Goal: Task Accomplishment & Management: Complete application form

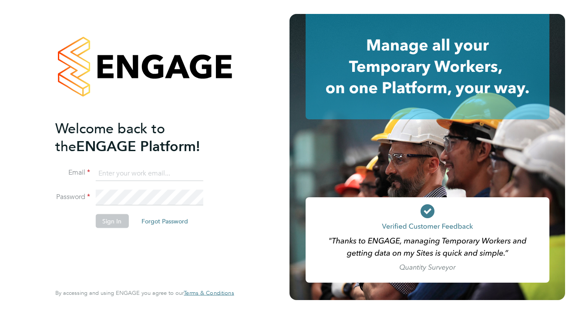
type input "contact@aphsecurity.com"
click at [113, 222] on button "Sign In" at bounding box center [111, 221] width 33 height 14
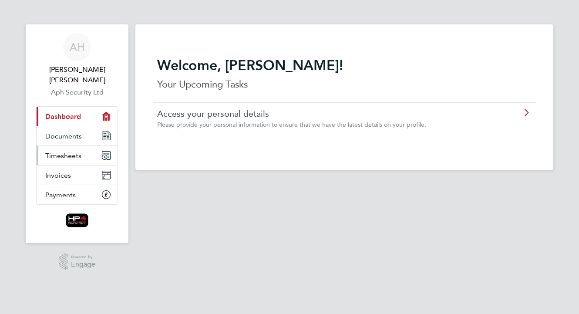
click at [74, 149] on link "Timesheets" at bounding box center [77, 155] width 81 height 19
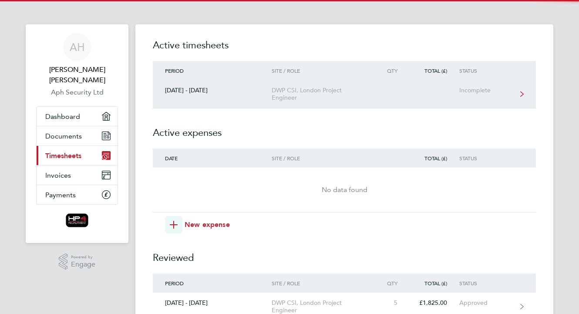
click at [264, 84] on link "[DATE] - [DATE] DWP CSI, London Project Engineer Incomplete" at bounding box center [344, 94] width 383 height 28
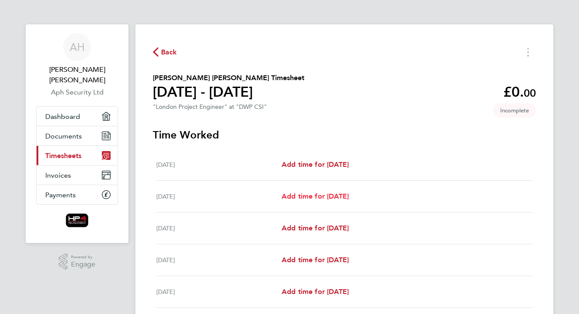
click at [298, 197] on span "Add time for [DATE]" at bounding box center [315, 196] width 67 height 8
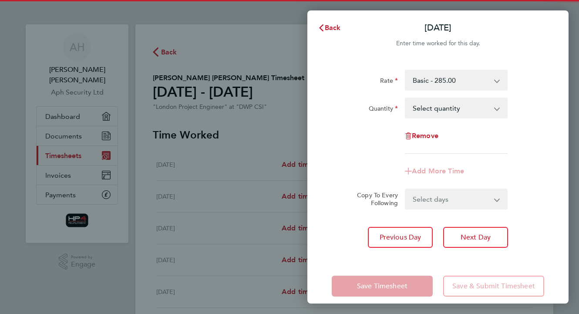
click at [442, 81] on select "Basic - 285.00 Weekend 1 - 340.00 Night - 365.00 HourlyWE - 42.50 night hourly …" at bounding box center [451, 79] width 91 height 19
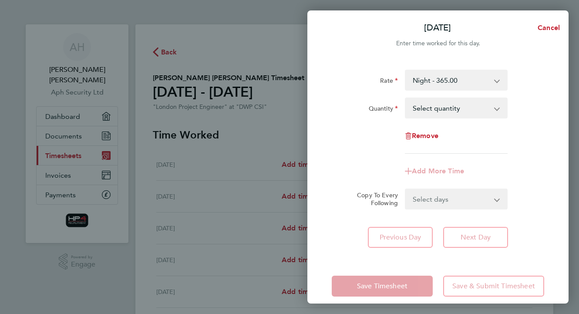
click at [437, 110] on select "Select quantity 0.5 1" at bounding box center [451, 107] width 91 height 19
select select "1"
click at [406, 98] on select "Select quantity 0.5 1" at bounding box center [451, 107] width 91 height 19
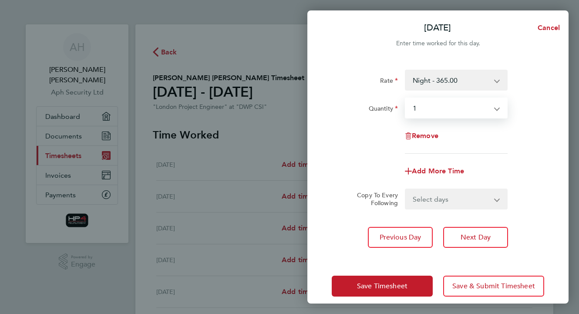
click at [435, 202] on select "Select days Day Weekday (Mon-Fri) Weekend (Sat-Sun) [DATE] [DATE] [DATE] [DATE]…" at bounding box center [451, 198] width 91 height 19
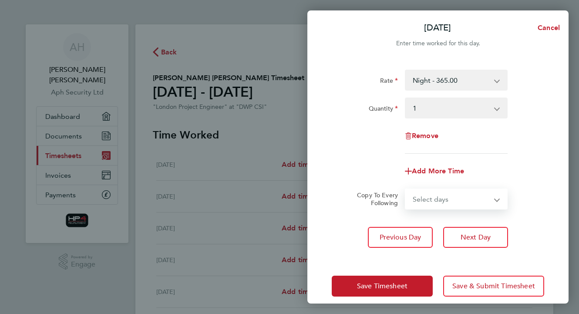
select select "WEEKDAY"
click at [406, 189] on select "Select days Day Weekday (Mon-Fri) Weekend (Sat-Sun) [DATE] [DATE] [DATE] [DATE]…" at bounding box center [451, 198] width 91 height 19
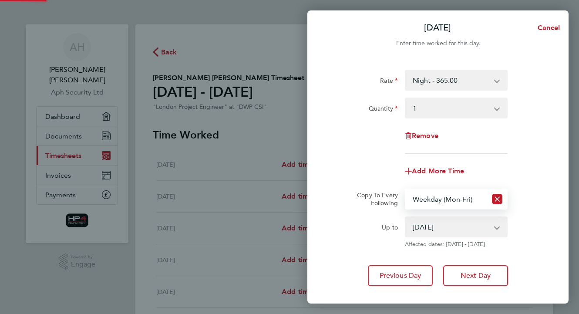
click at [453, 223] on select "[DATE] [DATE] [DATE] [DATE] [DATE]" at bounding box center [451, 226] width 91 height 19
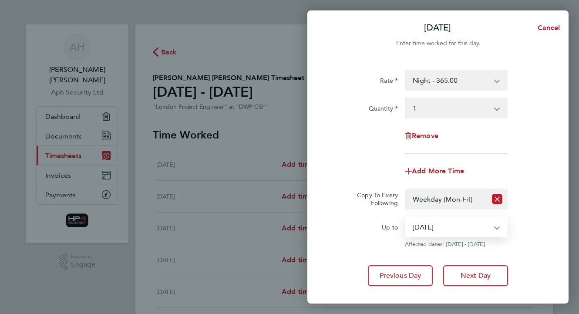
select select "[DATE]"
click at [406, 217] on select "[DATE] [DATE] [DATE] [DATE] [DATE]" at bounding box center [451, 226] width 91 height 19
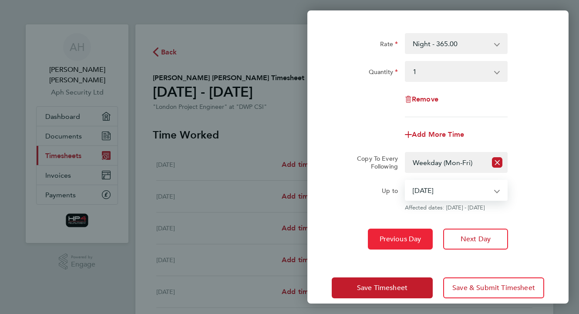
scroll to position [49, 0]
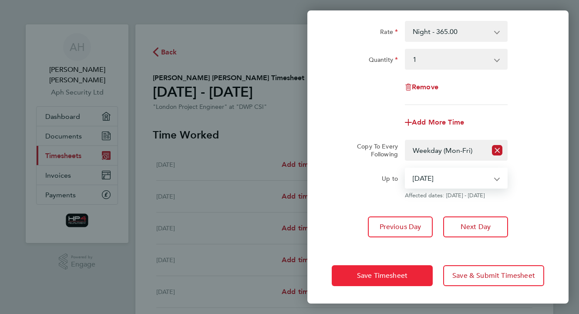
click at [410, 278] on button "Save Timesheet" at bounding box center [382, 275] width 101 height 21
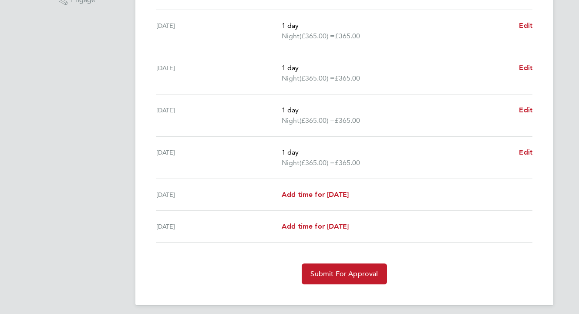
scroll to position [267, 0]
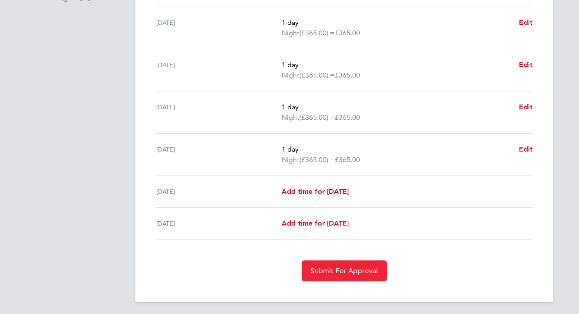
click at [342, 268] on span "Submit For Approval" at bounding box center [343, 270] width 67 height 9
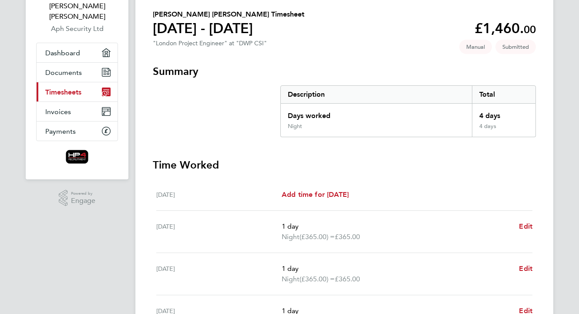
scroll to position [45, 0]
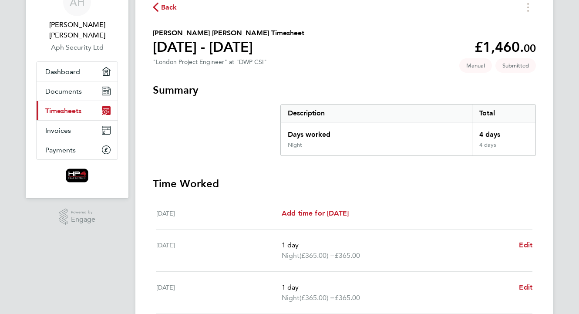
click at [83, 101] on link "Current page: Timesheets" at bounding box center [77, 110] width 81 height 19
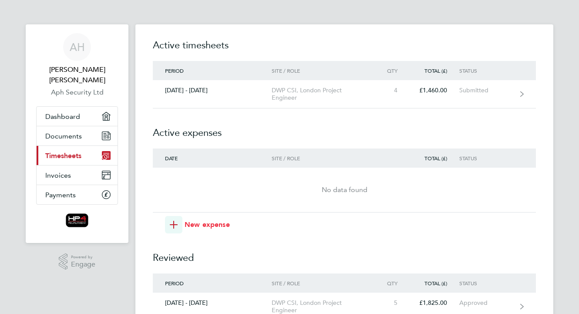
click at [176, 221] on icon "button" at bounding box center [174, 225] width 8 height 8
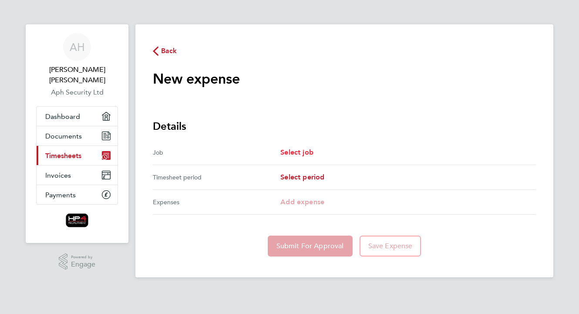
click at [311, 147] on link "Select job" at bounding box center [296, 152] width 33 height 10
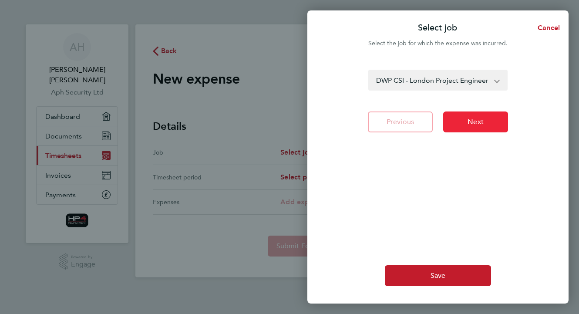
click at [476, 125] on span "Next" at bounding box center [475, 121] width 16 height 9
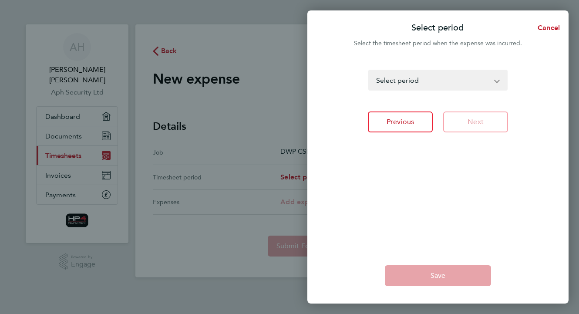
click at [431, 79] on select "[DATE] - [DATE] [DATE] - [DATE] [DATE] - [DATE] [DATE] - [DATE] [DATE] - [DATE]…" at bounding box center [432, 79] width 127 height 19
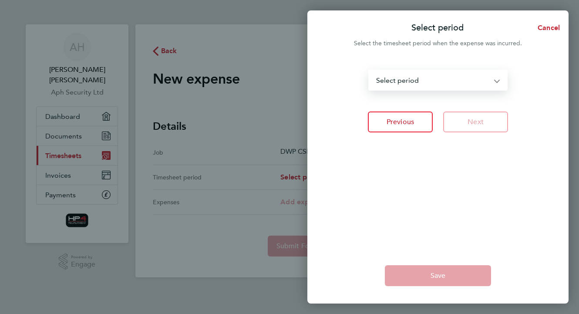
select select "109: Object"
click at [369, 70] on select "[DATE] - [DATE] [DATE] - [DATE] [DATE] - [DATE] [DATE] - [DATE] [DATE] - [DATE]…" at bounding box center [432, 79] width 127 height 19
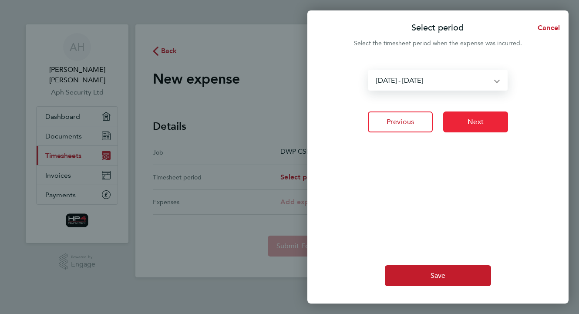
click at [470, 123] on span "Next" at bounding box center [475, 121] width 16 height 9
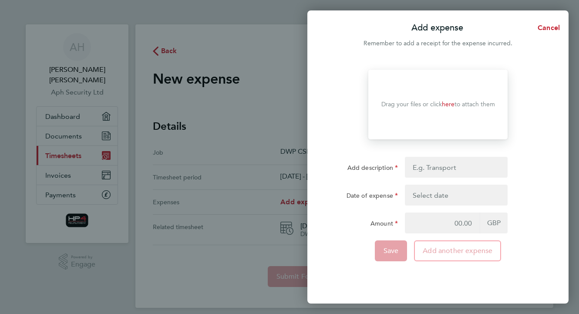
click at [446, 104] on link "here" at bounding box center [448, 104] width 13 height 7
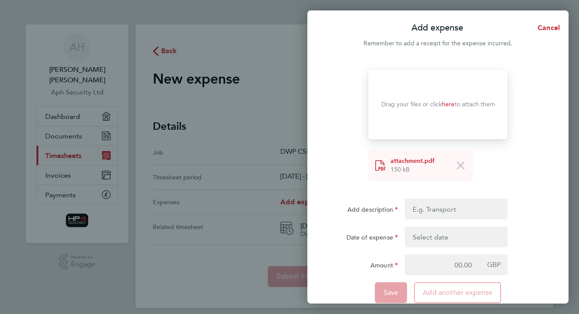
click at [443, 231] on button "button" at bounding box center [456, 236] width 103 height 21
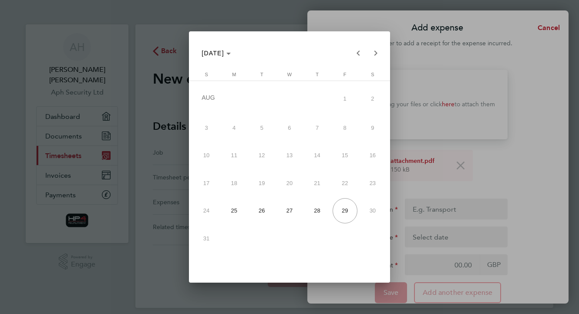
click at [260, 220] on span "26" at bounding box center [261, 210] width 25 height 25
type input "[DATE]"
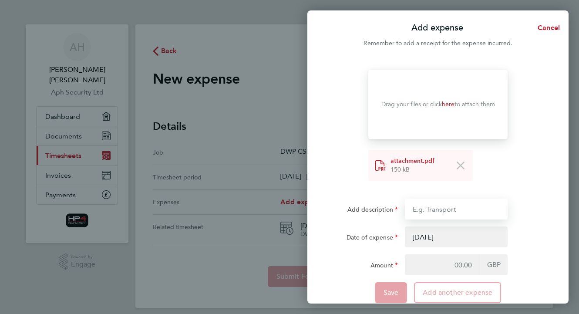
click at [443, 205] on input "Add description" at bounding box center [456, 208] width 103 height 21
type input "Parking"
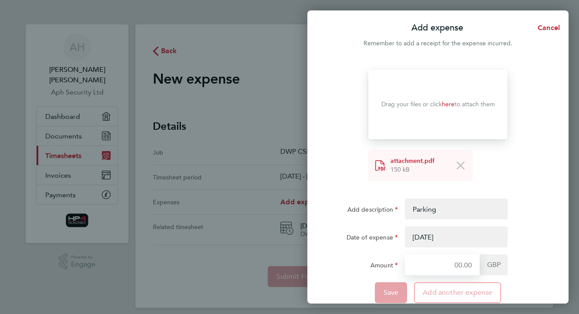
click at [467, 258] on input "Amount" at bounding box center [442, 264] width 75 height 21
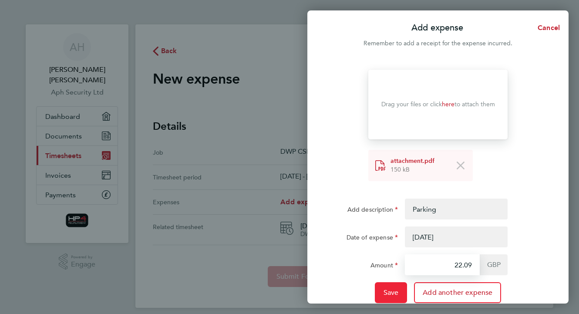
type input "22.09"
click at [395, 292] on span "Save" at bounding box center [390, 292] width 15 height 9
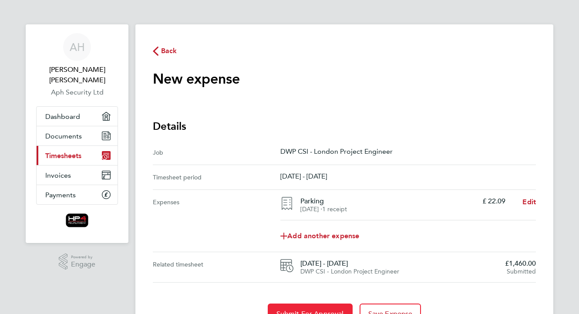
click at [319, 309] on button "Submit For Approval" at bounding box center [310, 313] width 85 height 21
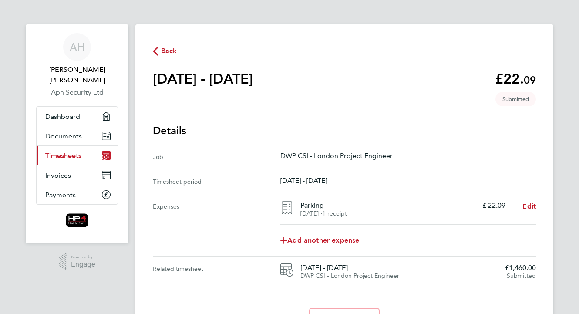
scroll to position [50, 0]
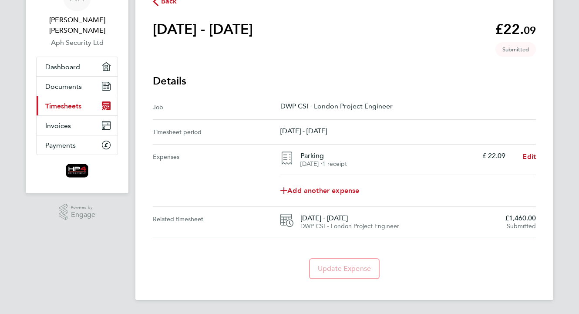
click at [70, 102] on span "Timesheets" at bounding box center [63, 106] width 36 height 8
